Goal: Navigation & Orientation: Find specific page/section

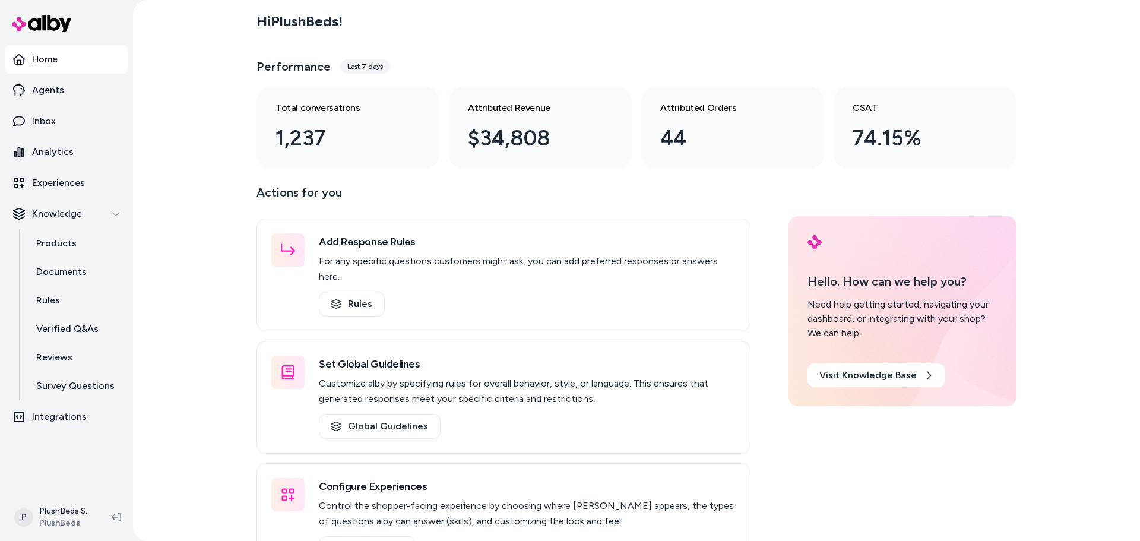
scroll to position [31, 0]
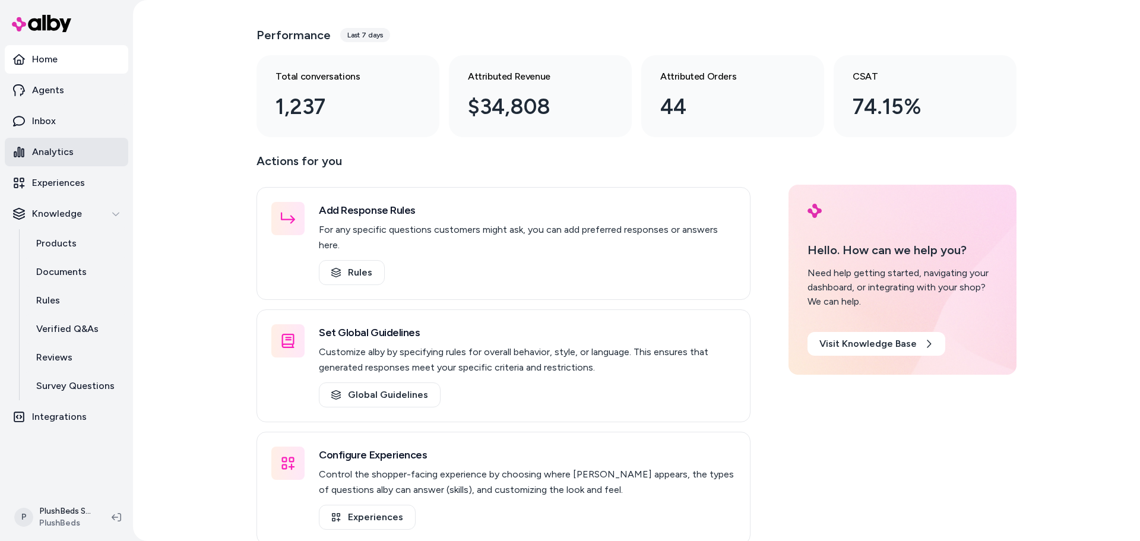
click at [77, 150] on link "Analytics" at bounding box center [67, 152] width 124 height 29
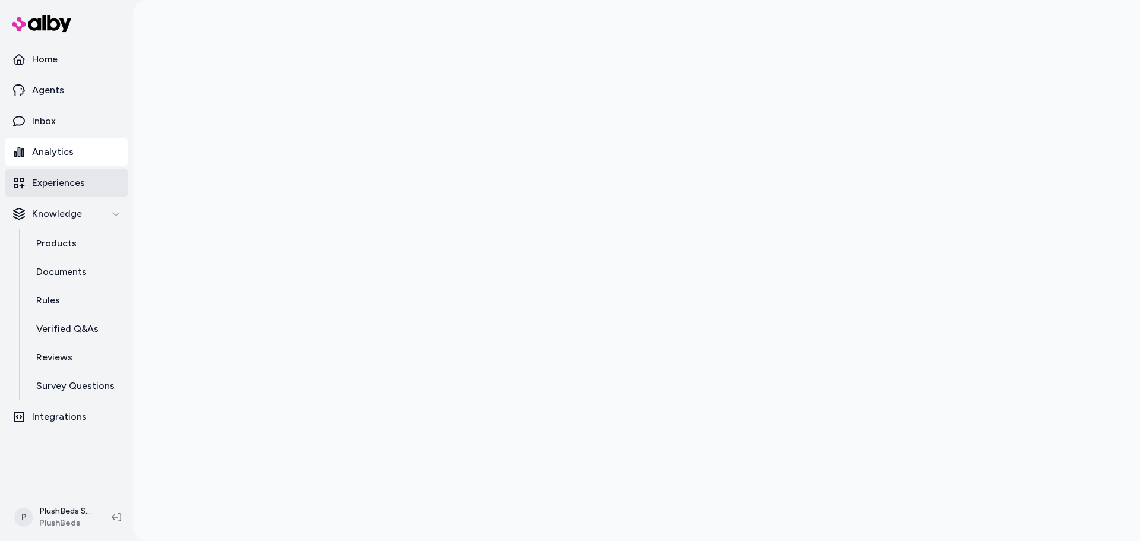
click at [72, 179] on p "Experiences" at bounding box center [58, 183] width 53 height 14
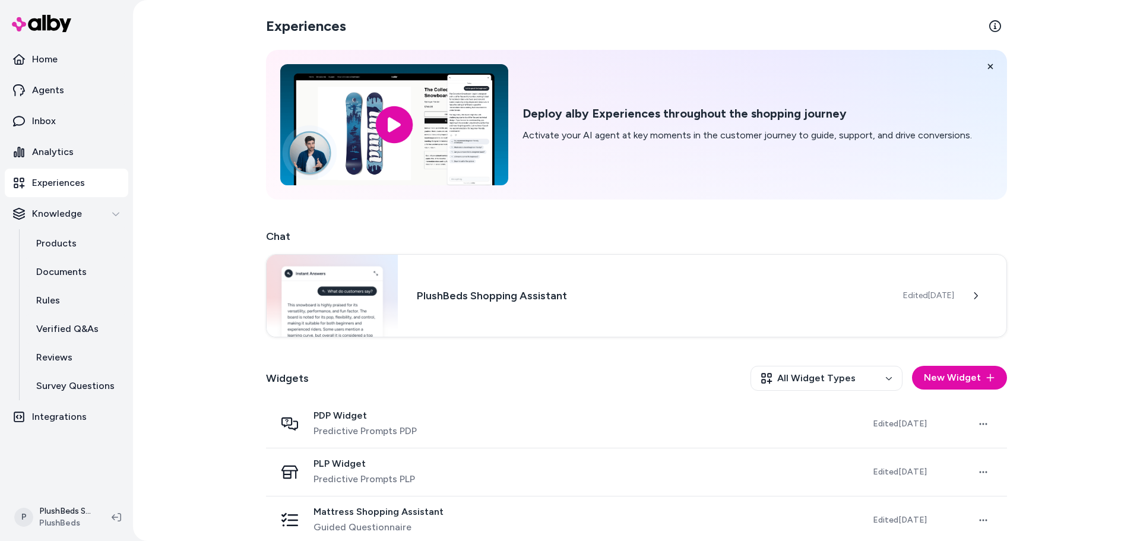
scroll to position [12, 0]
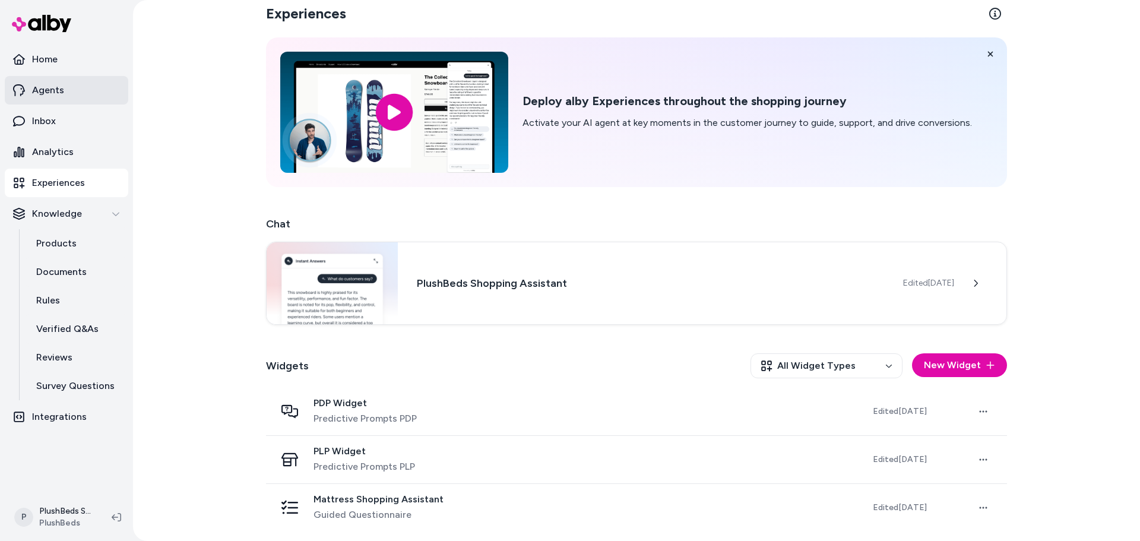
click at [91, 89] on link "Agents" at bounding box center [67, 90] width 124 height 29
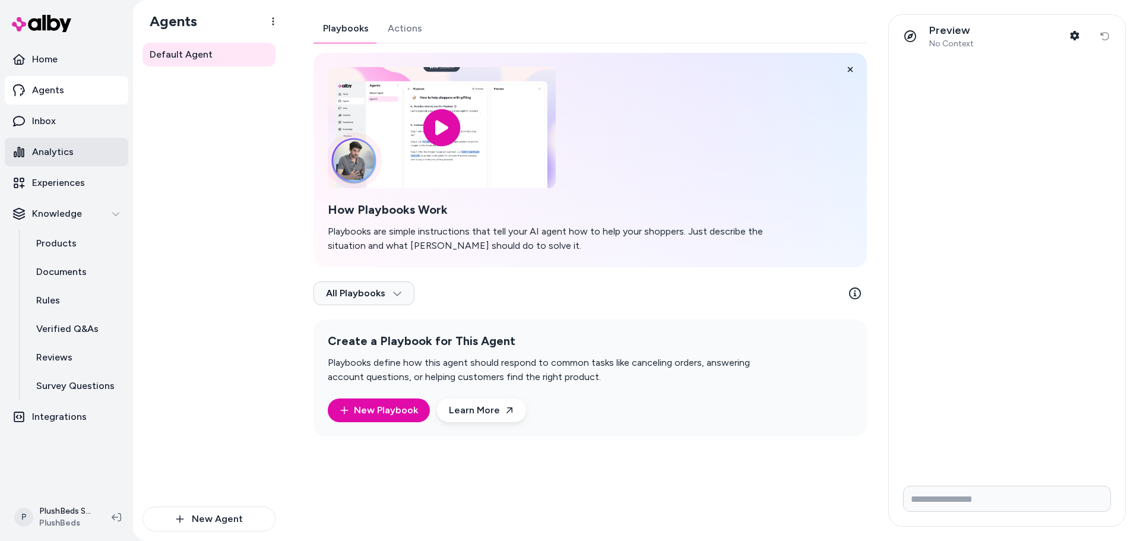
click at [65, 160] on link "Analytics" at bounding box center [67, 152] width 124 height 29
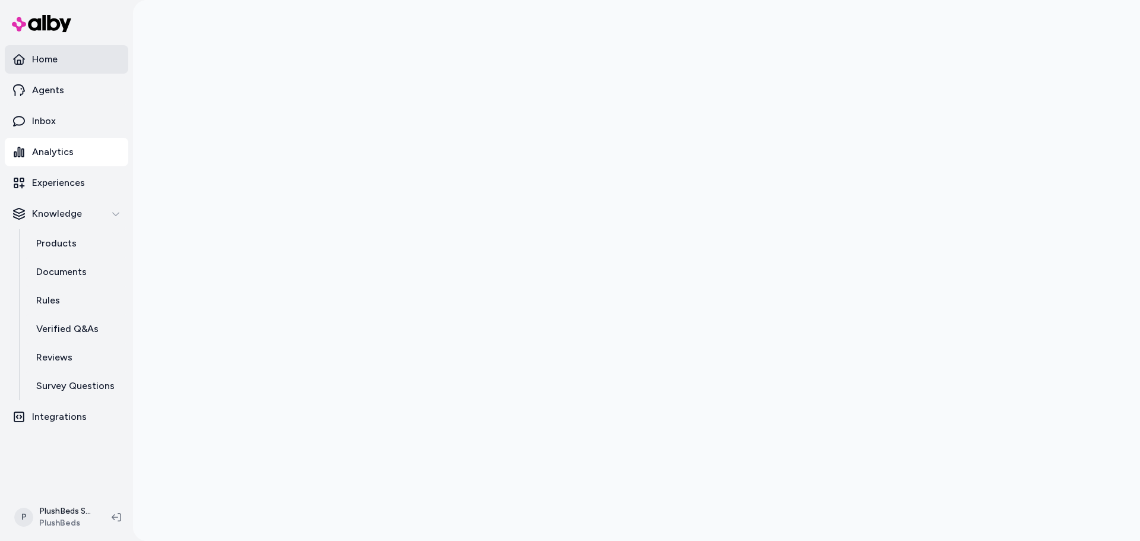
click at [82, 52] on link "Home" at bounding box center [67, 59] width 124 height 29
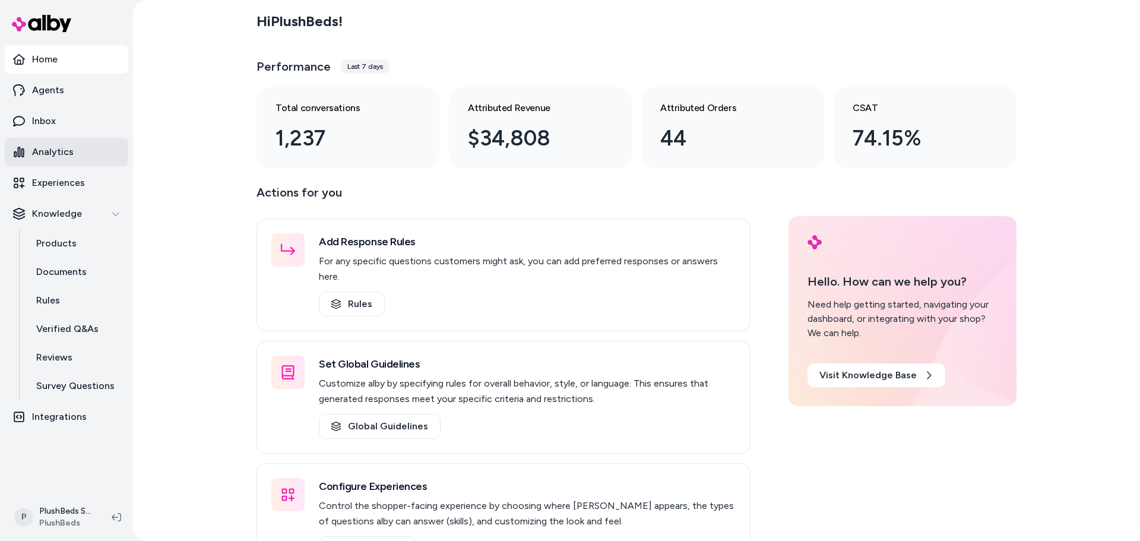
click at [80, 143] on link "Analytics" at bounding box center [67, 152] width 124 height 29
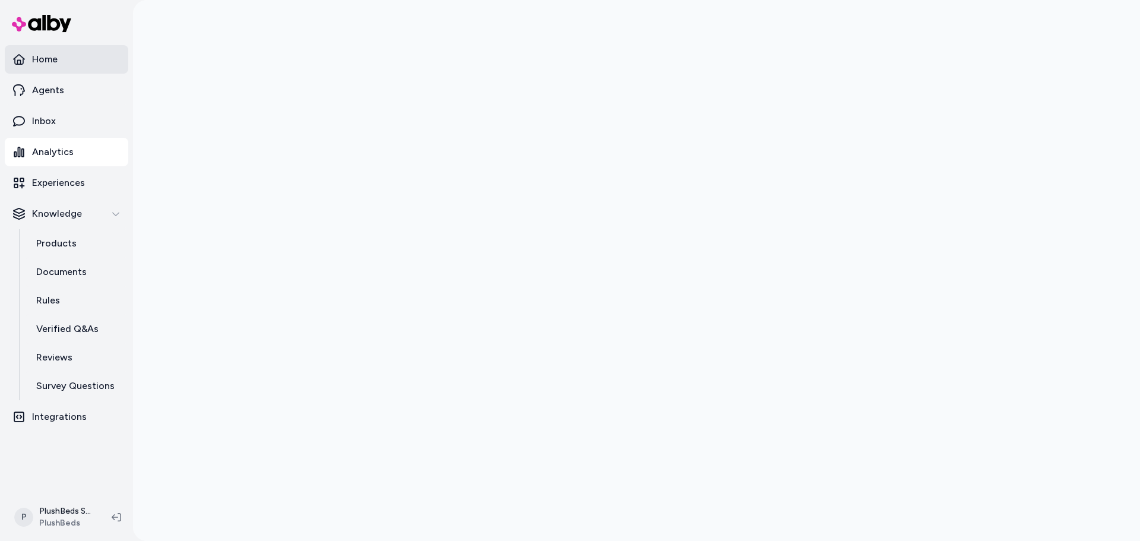
click at [94, 52] on link "Home" at bounding box center [67, 59] width 124 height 29
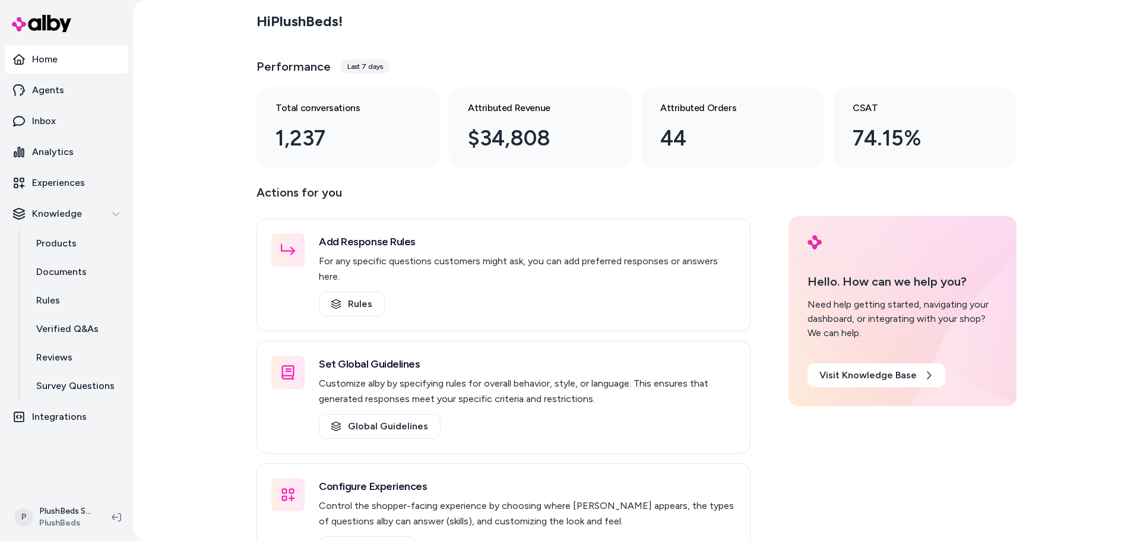
click at [363, 74] on div "Performance Last 7 days" at bounding box center [637, 66] width 760 height 29
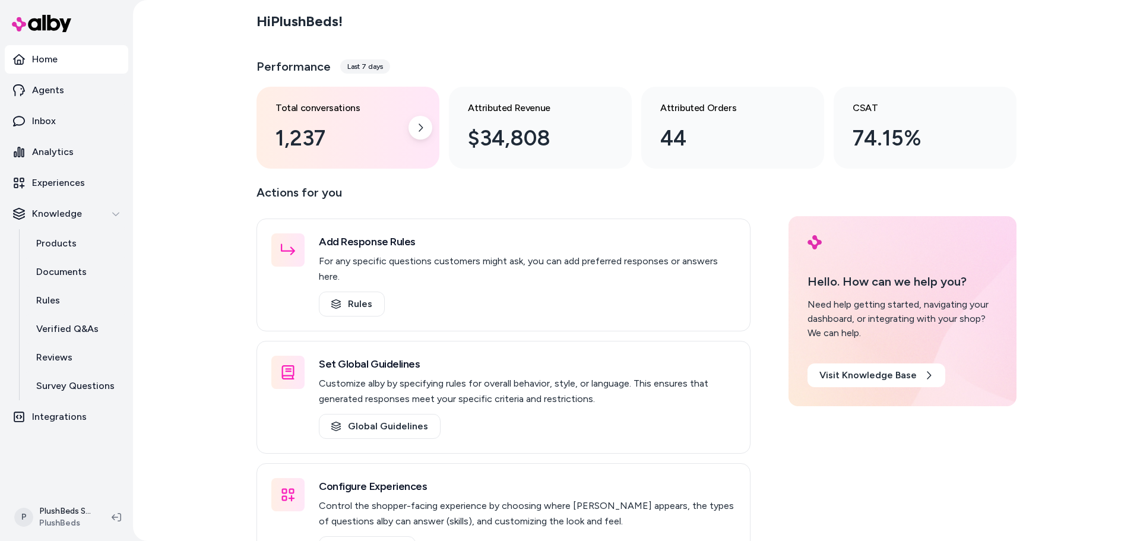
click at [314, 152] on div "1,237" at bounding box center [339, 138] width 126 height 32
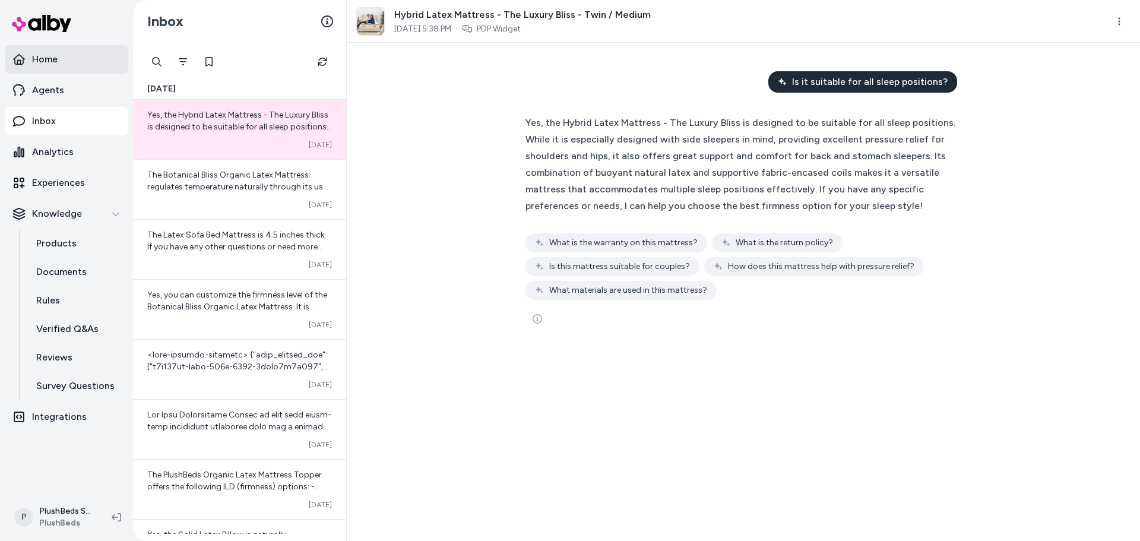
click at [99, 53] on link "Home" at bounding box center [67, 59] width 124 height 29
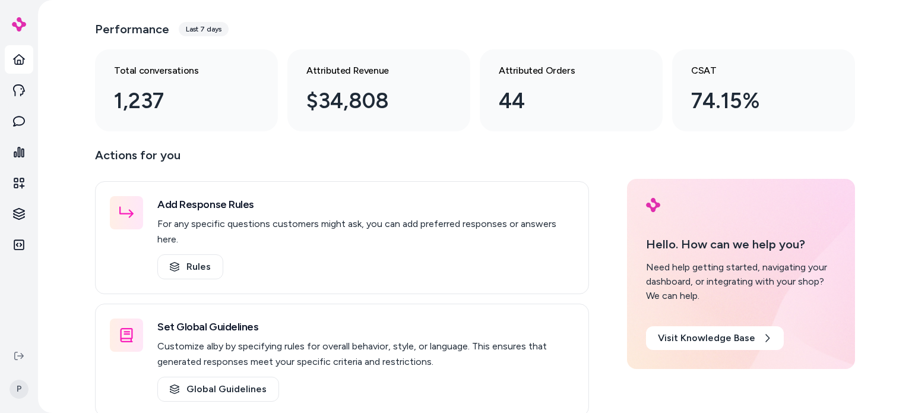
scroll to position [36, 0]
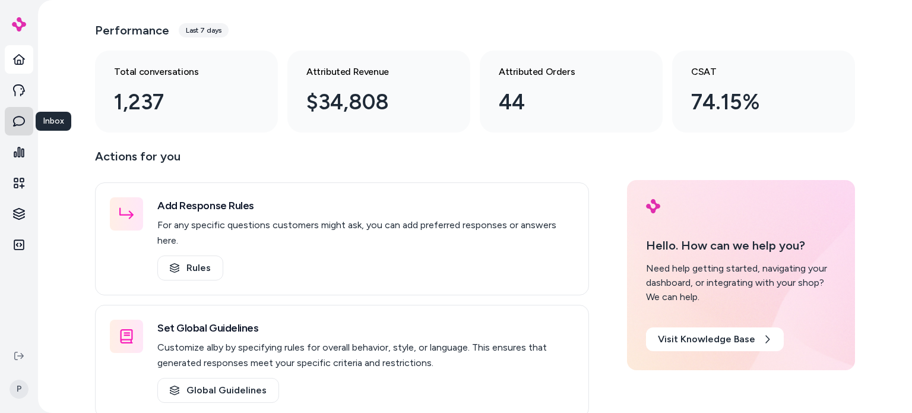
click at [8, 114] on link "Inbox" at bounding box center [19, 121] width 29 height 29
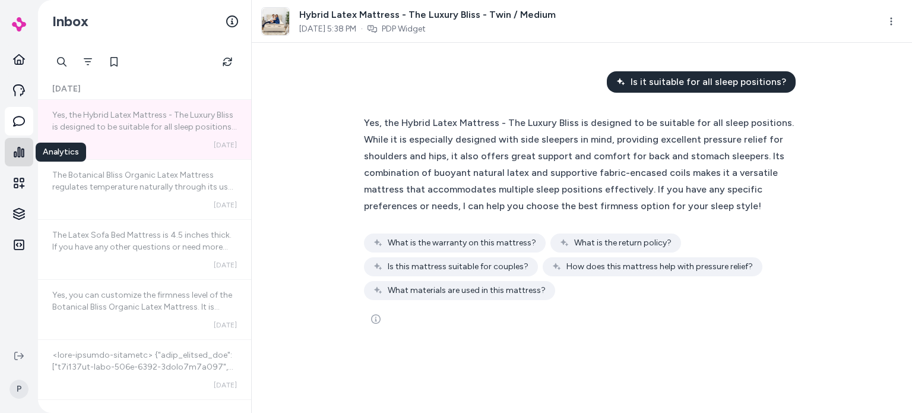
click at [16, 147] on icon at bounding box center [19, 152] width 12 height 12
